Goal: Transaction & Acquisition: Download file/media

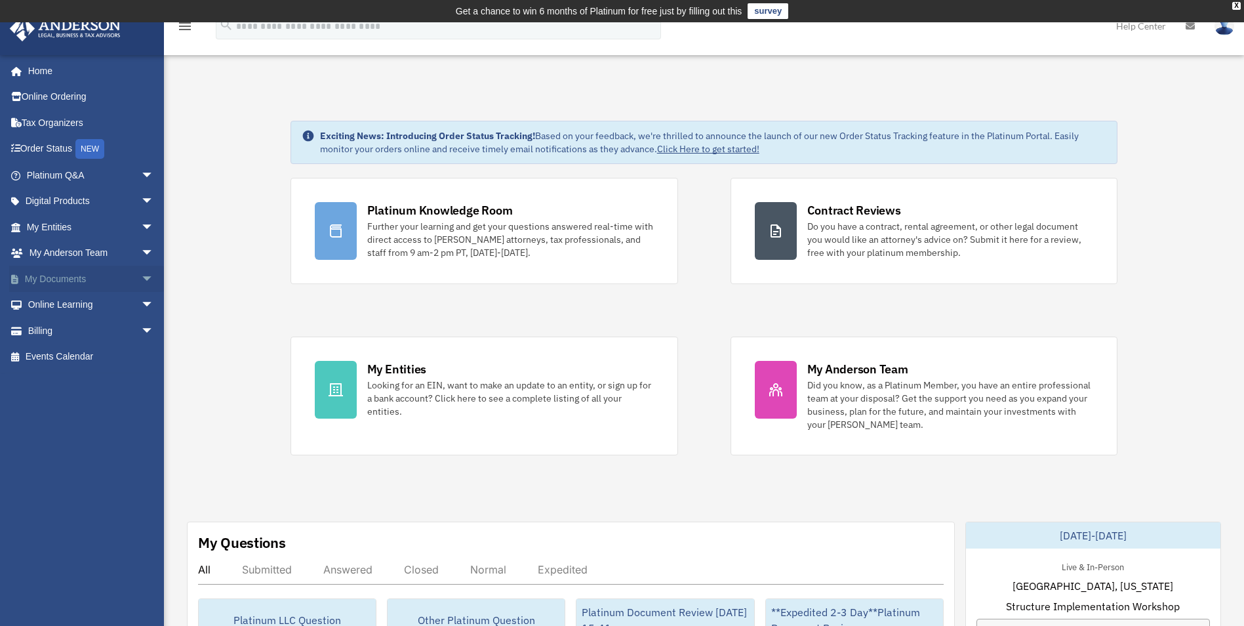
click at [66, 279] on link "My Documents arrow_drop_down" at bounding box center [91, 279] width 165 height 26
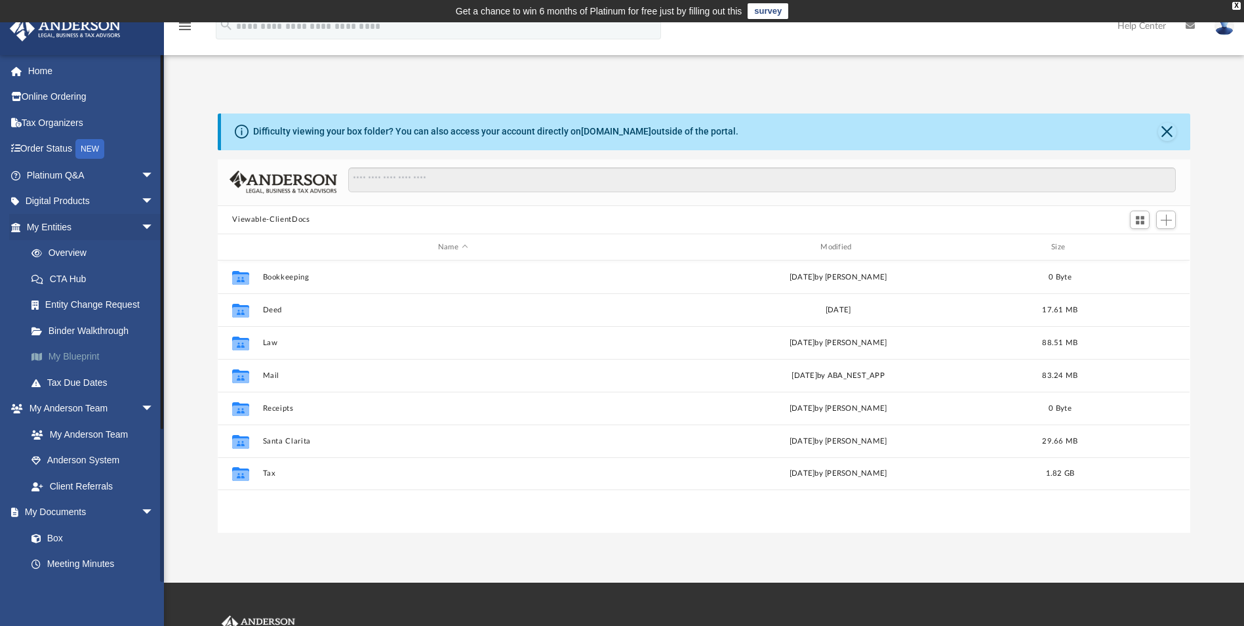
scroll to position [288, 963]
click at [53, 537] on link "Box" at bounding box center [95, 538] width 155 height 26
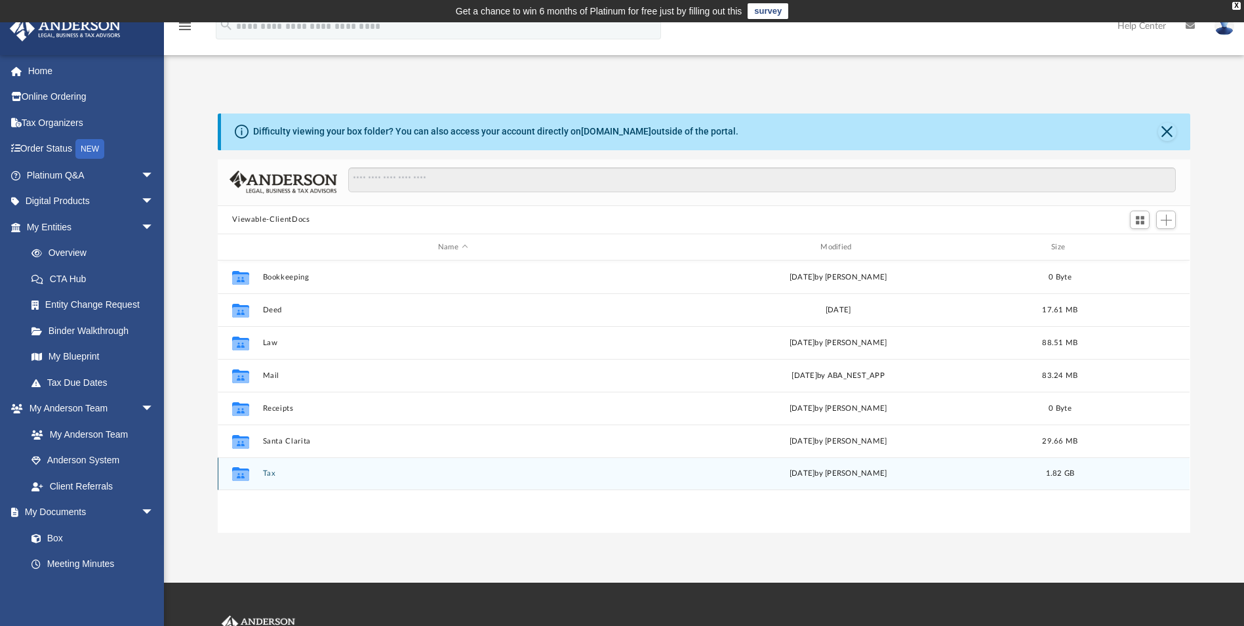
click at [266, 473] on button "Tax" at bounding box center [453, 473] width 380 height 9
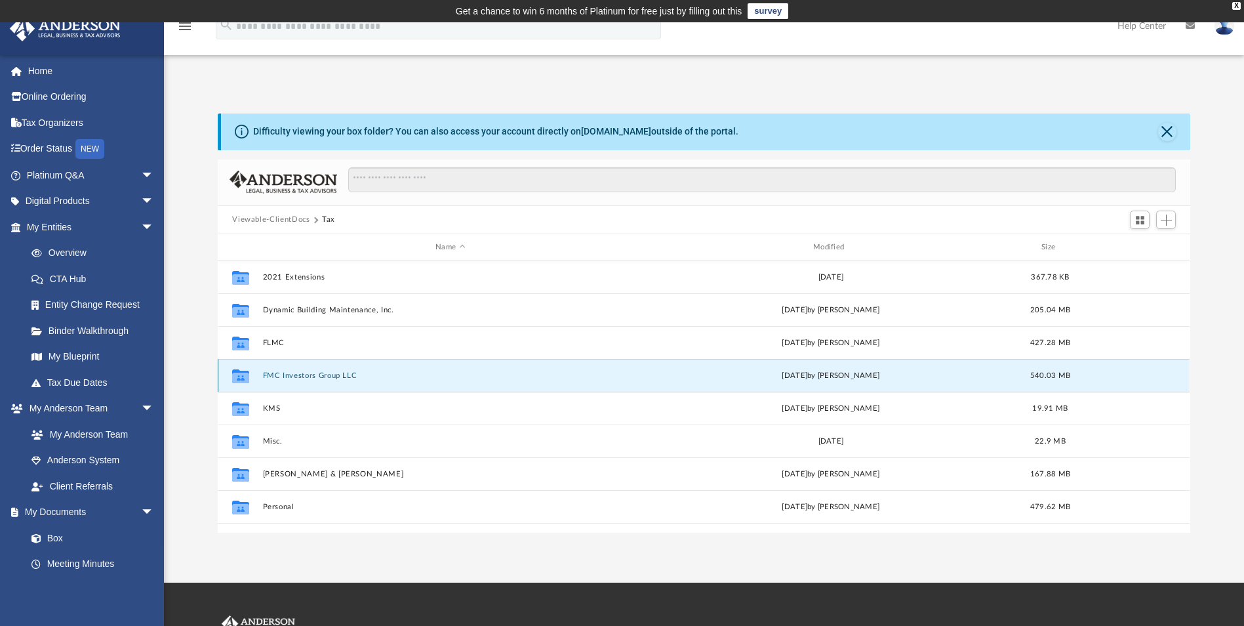
click at [277, 377] on button "FMC Investors Group LLC" at bounding box center [450, 375] width 375 height 9
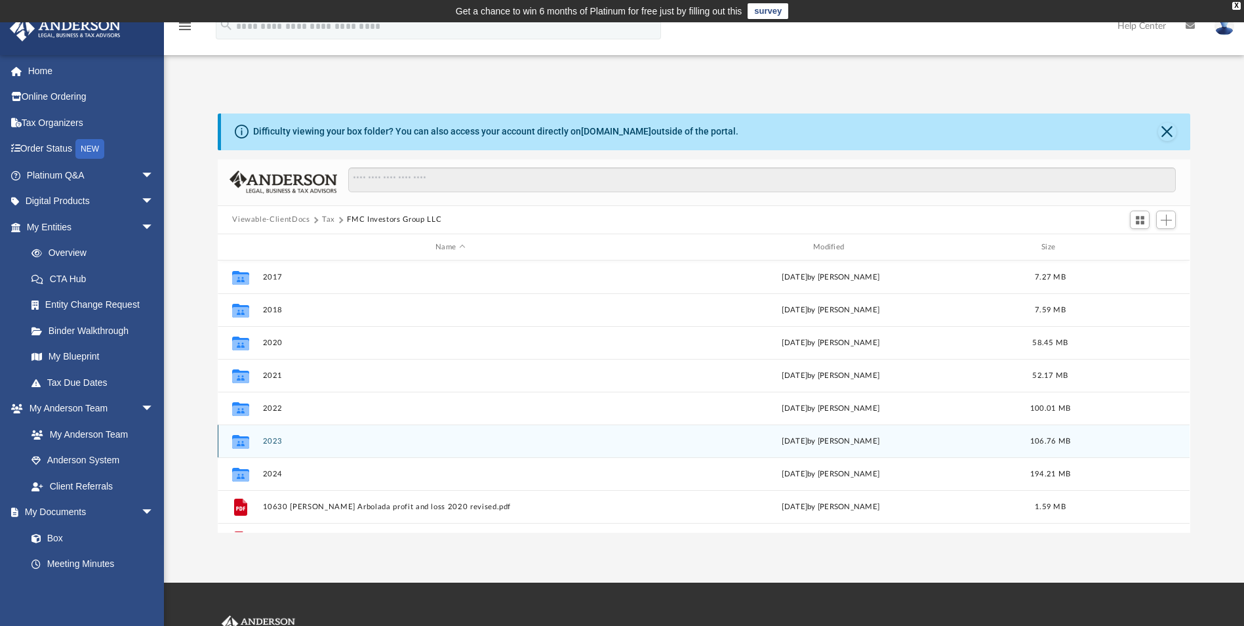
click at [271, 439] on button "2023" at bounding box center [450, 441] width 375 height 9
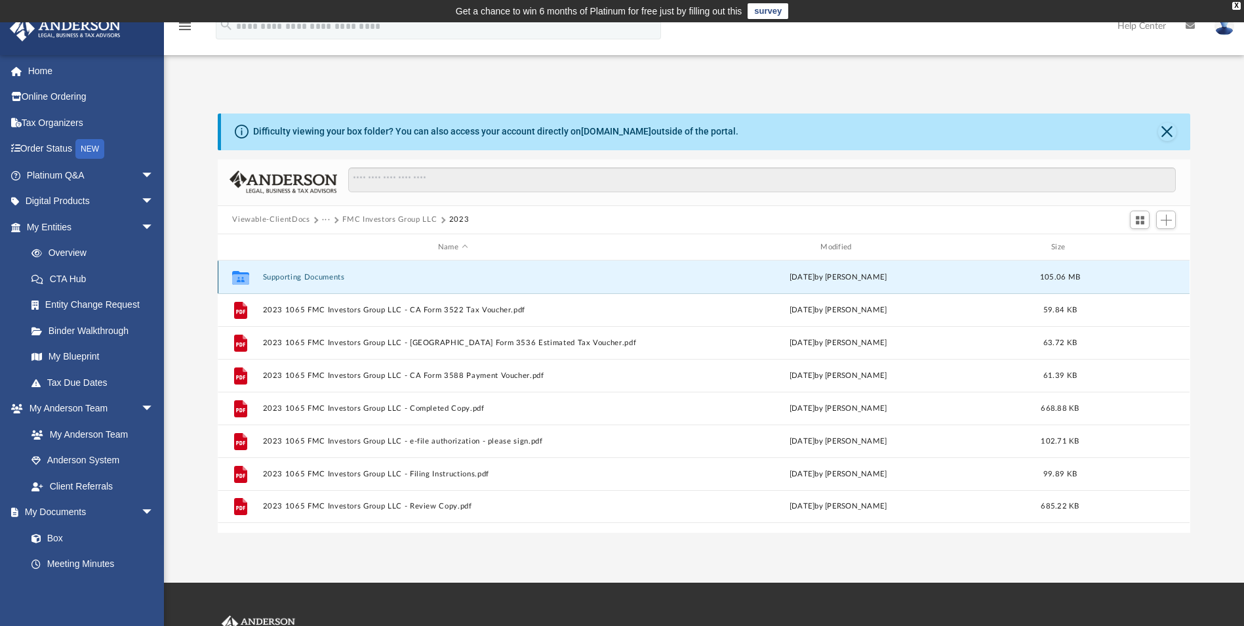
click at [303, 275] on button "Supporting Documents" at bounding box center [453, 277] width 380 height 9
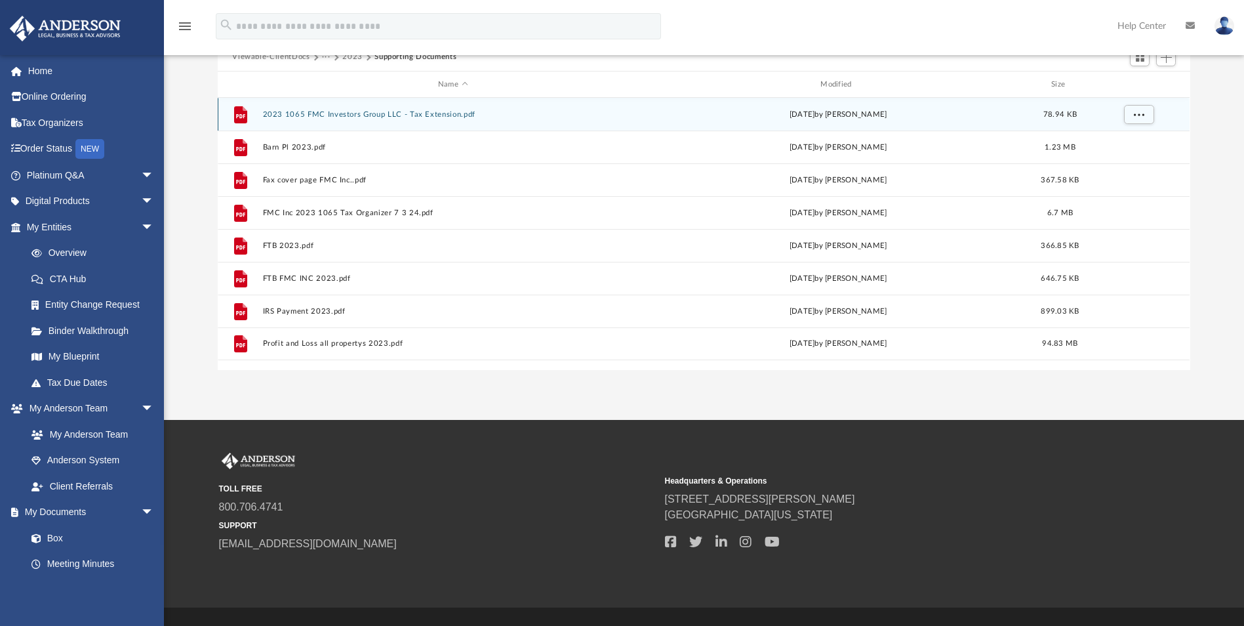
scroll to position [191, 0]
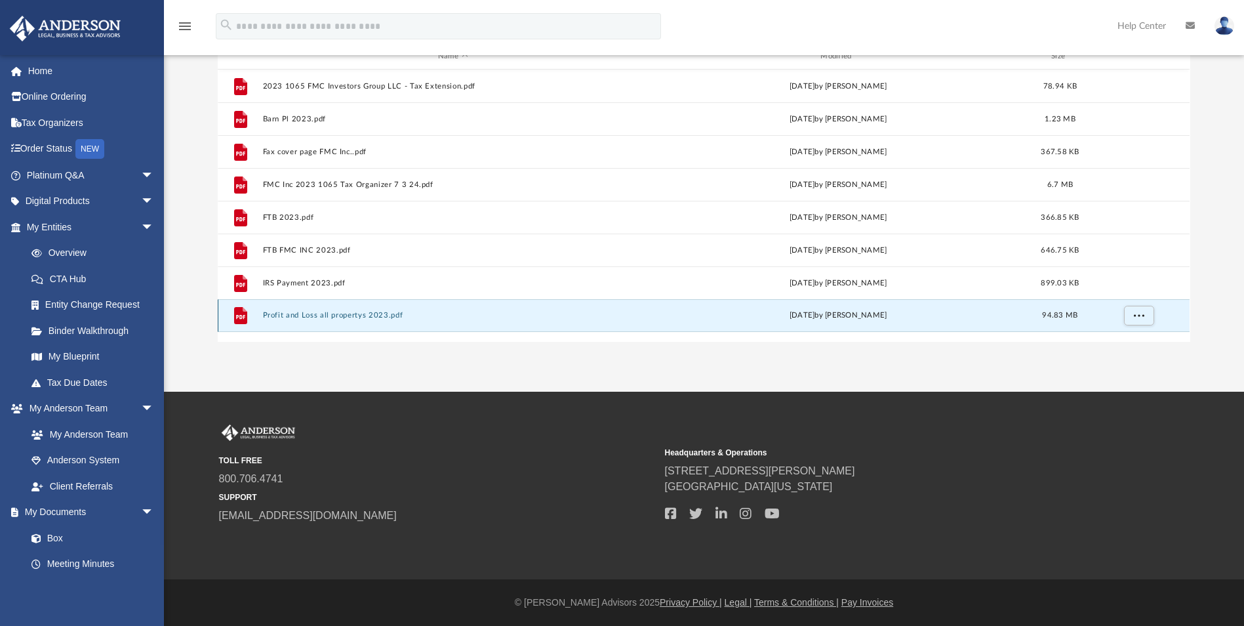
click at [315, 311] on button "Profit and Loss all propertys 2023.pdf" at bounding box center [453, 315] width 380 height 9
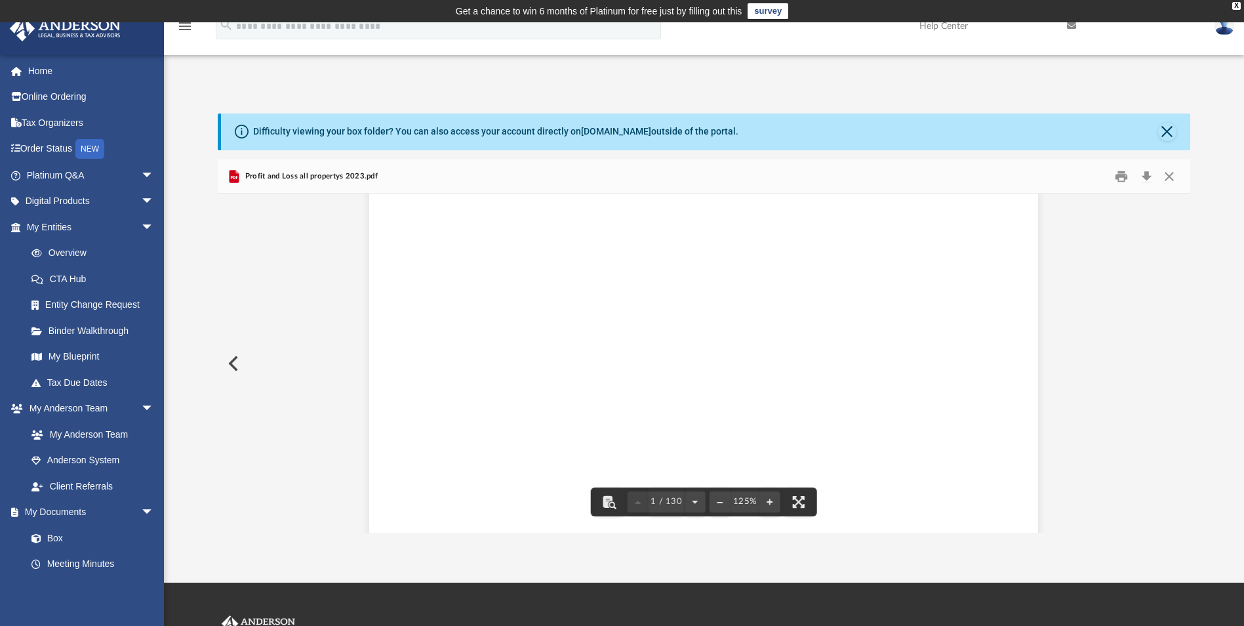
scroll to position [0, 0]
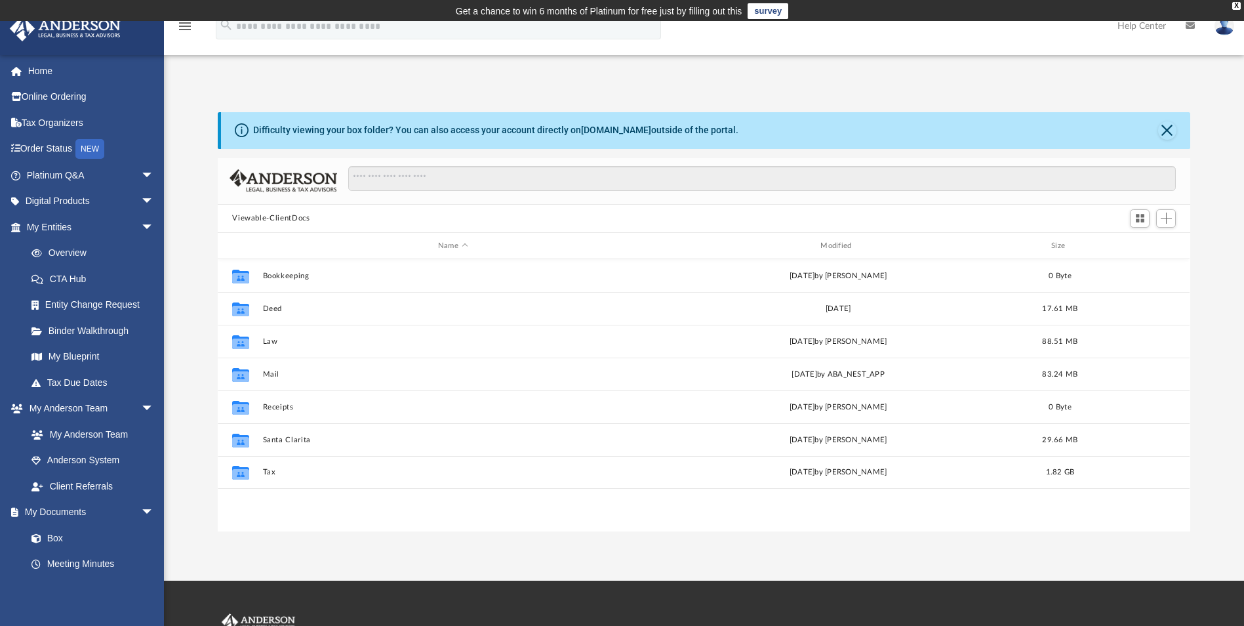
scroll to position [288, 963]
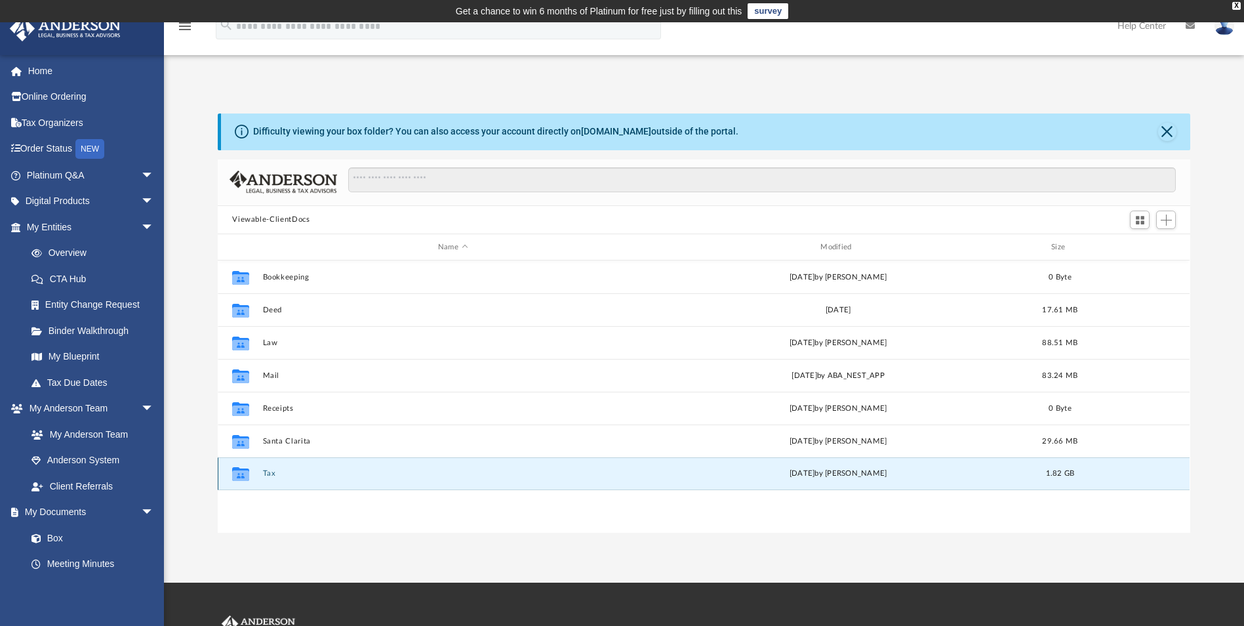
click at [269, 471] on button "Tax" at bounding box center [453, 473] width 380 height 9
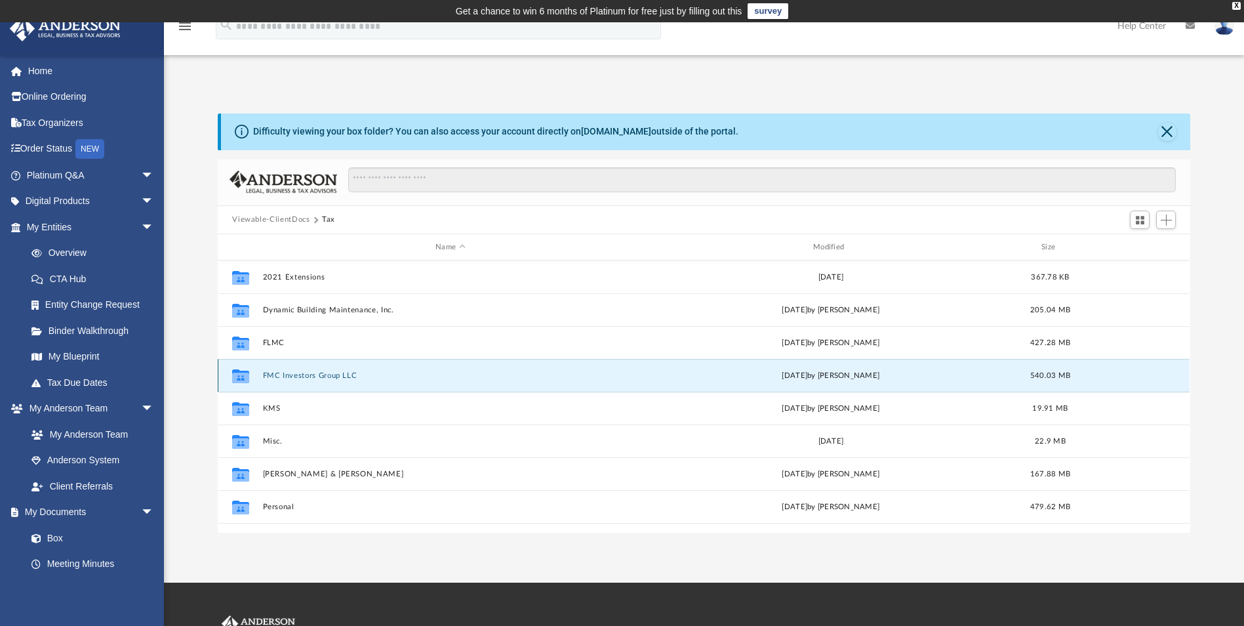
click at [289, 378] on button "FMC Investors Group LLC" at bounding box center [450, 375] width 375 height 9
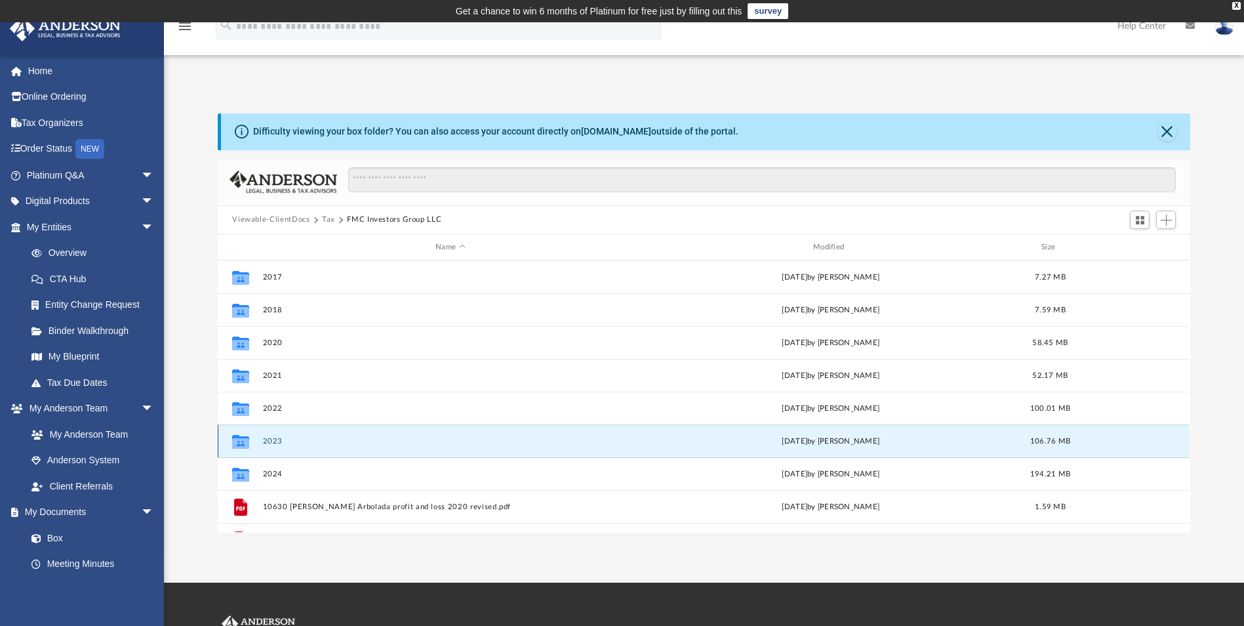
click at [277, 442] on button "2023" at bounding box center [450, 441] width 375 height 9
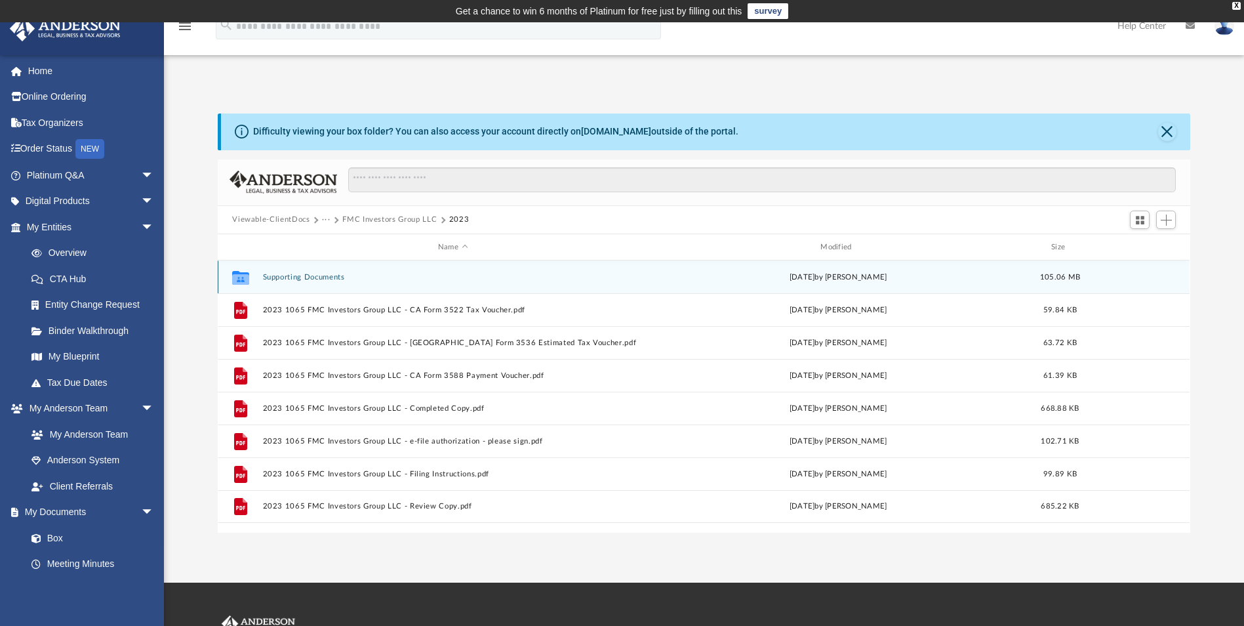
click at [311, 277] on button "Supporting Documents" at bounding box center [453, 277] width 380 height 9
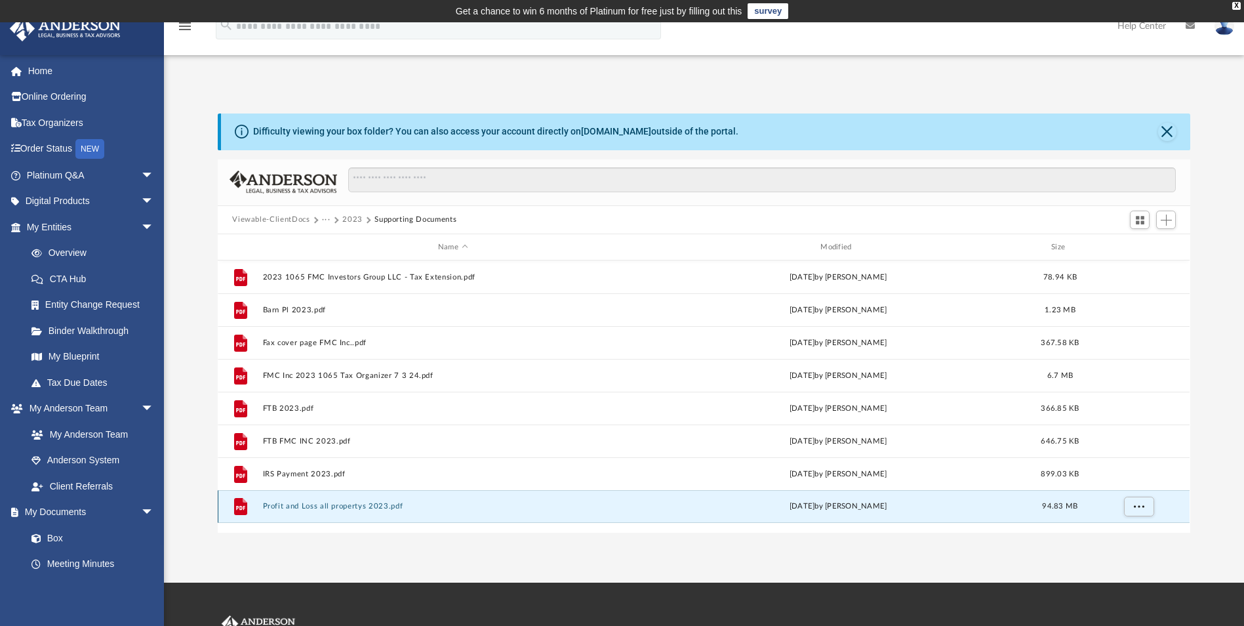
click at [336, 508] on button "Profit and Loss all propertys 2023.pdf" at bounding box center [453, 506] width 380 height 9
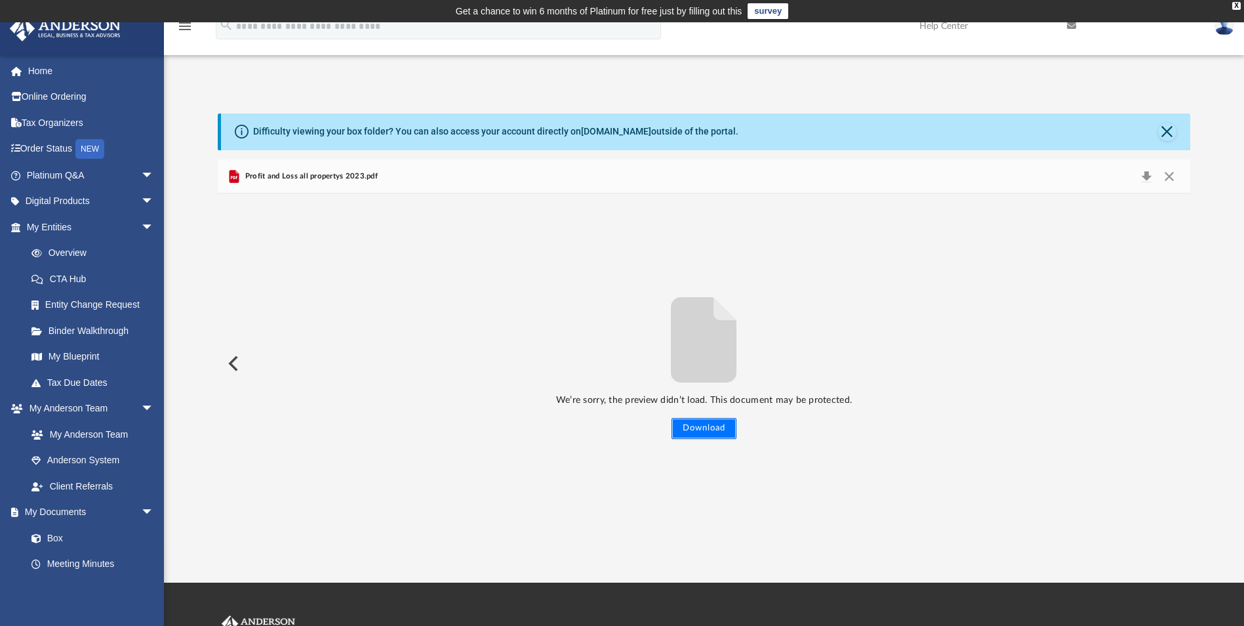
click at [707, 429] on button "Download" at bounding box center [703, 428] width 65 height 21
